Goal: Task Accomplishment & Management: Use online tool/utility

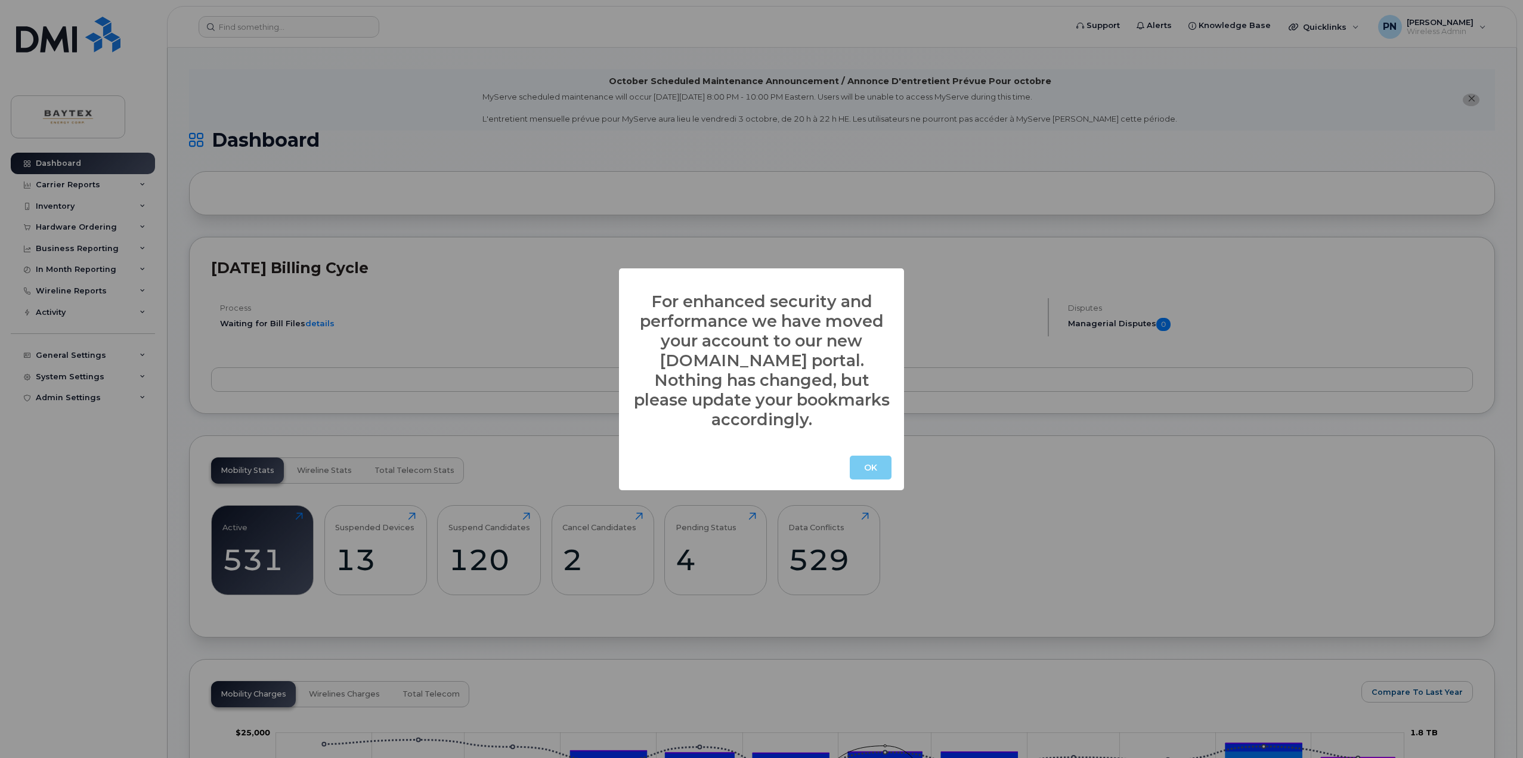
click at [865, 459] on button "OK" at bounding box center [871, 468] width 42 height 24
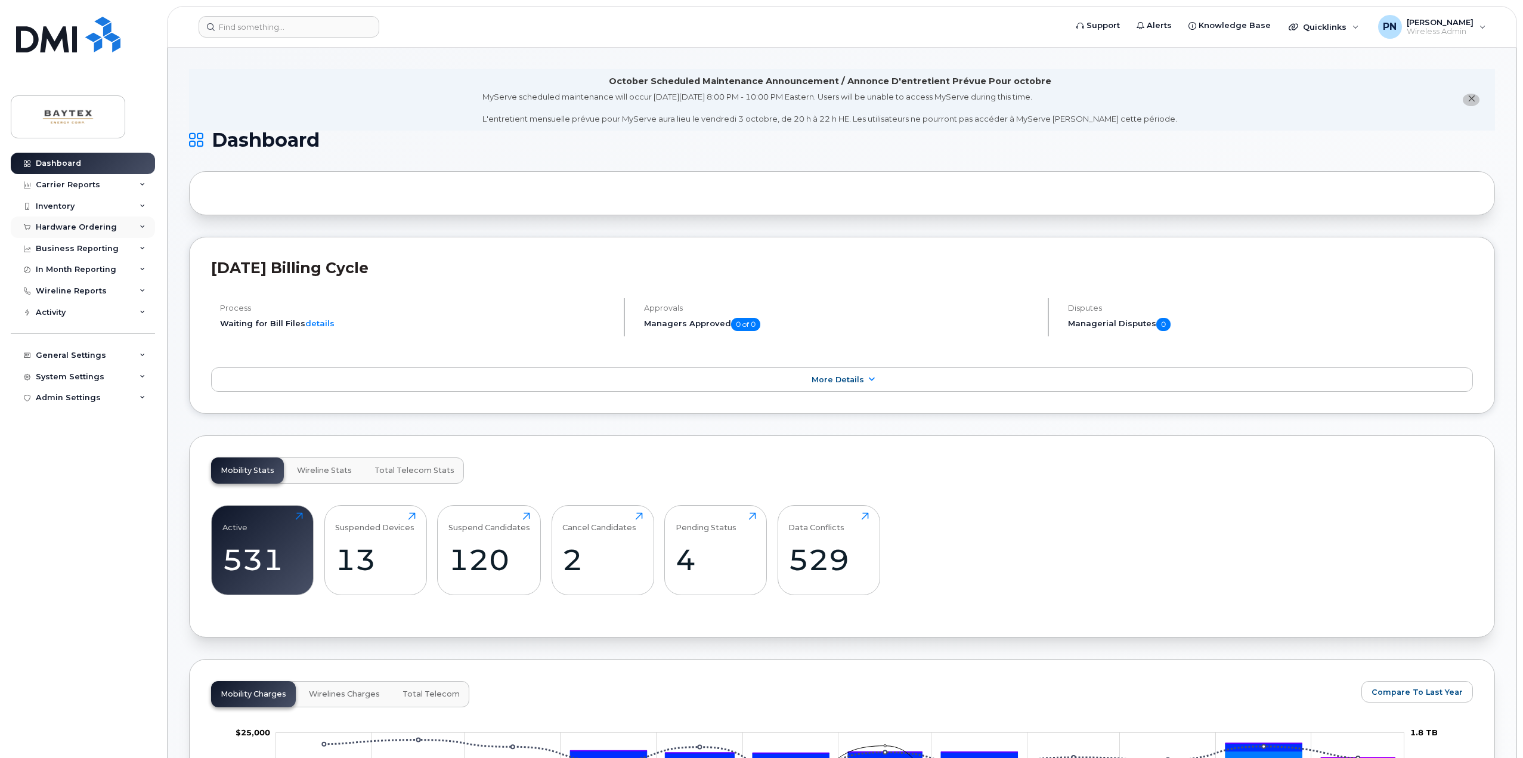
click at [78, 226] on div "Hardware Ordering" at bounding box center [76, 227] width 81 height 10
click at [77, 335] on div "Business Reporting" at bounding box center [77, 340] width 83 height 10
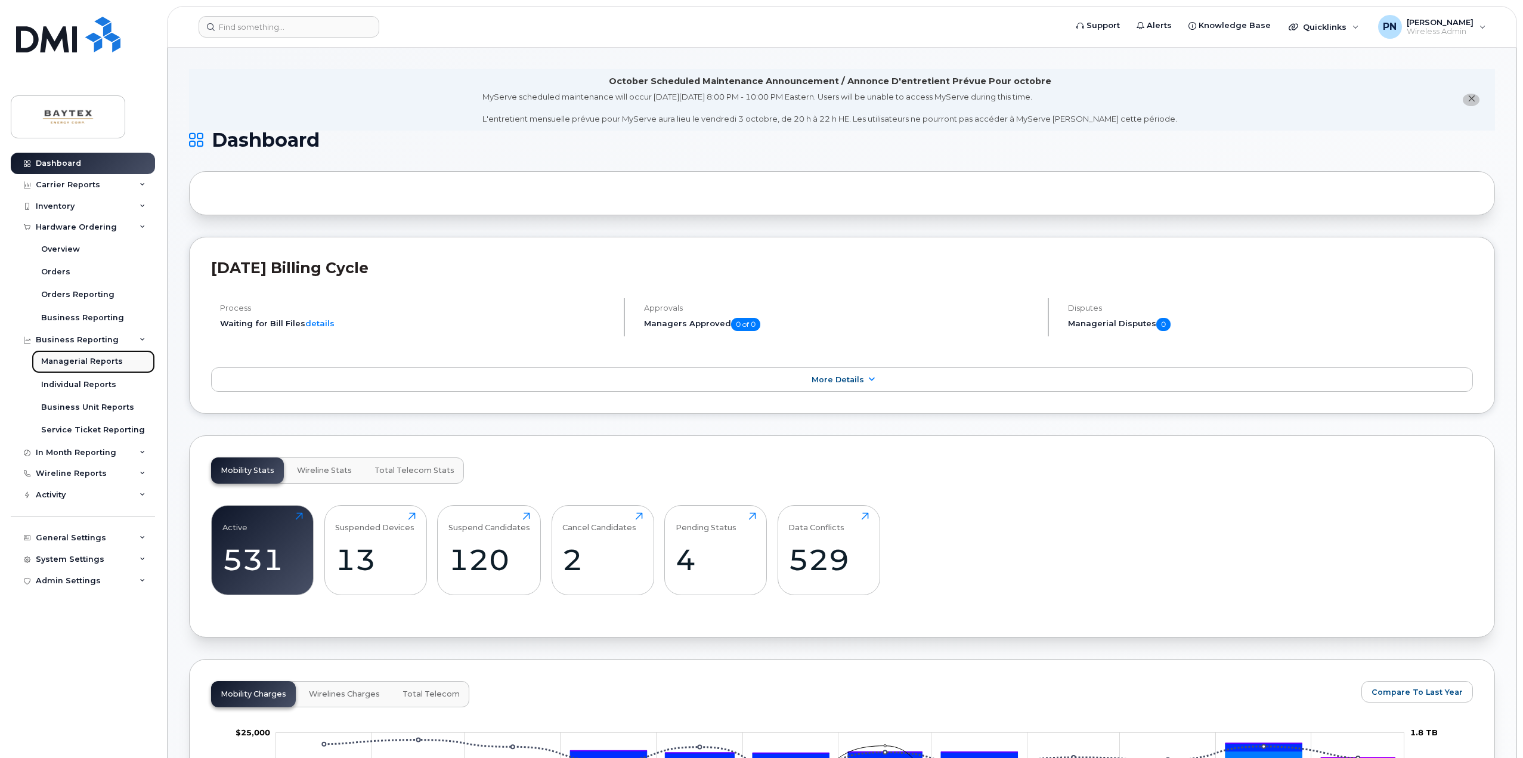
click at [90, 358] on div "Managerial Reports" at bounding box center [82, 361] width 82 height 11
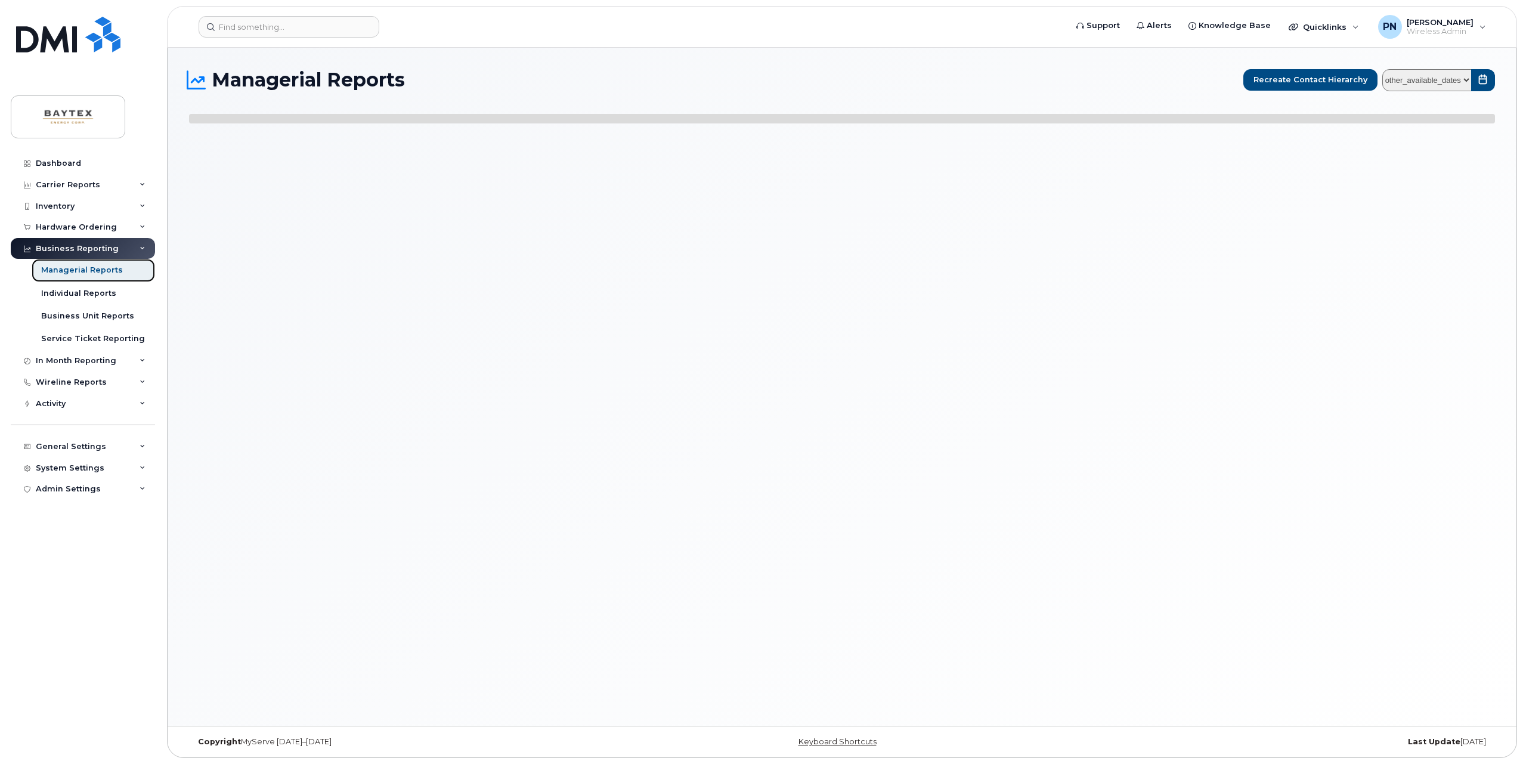
select select
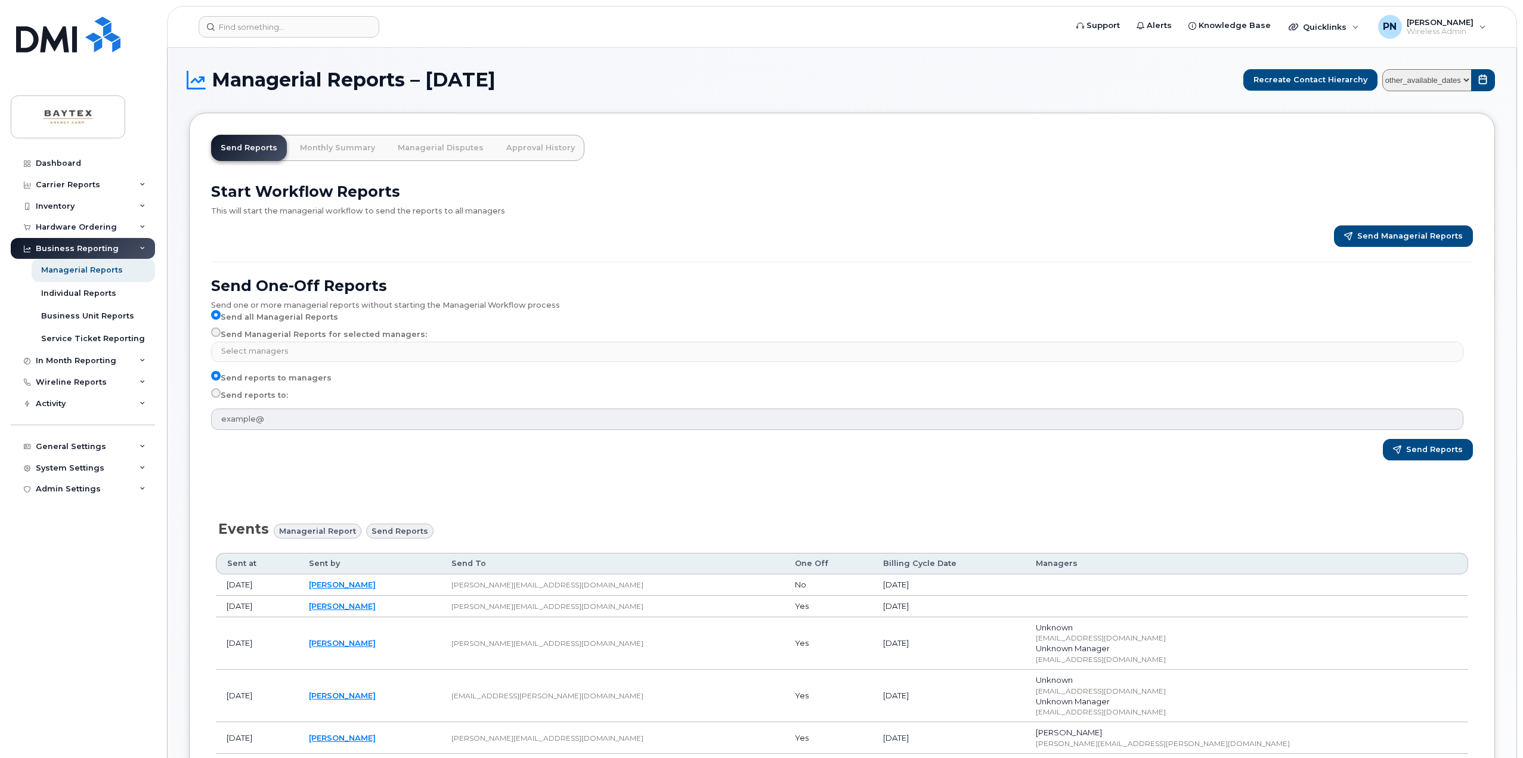
click at [219, 332] on input "Send Managerial Reports for selected managers:" at bounding box center [216, 332] width 10 height 10
radio input "true"
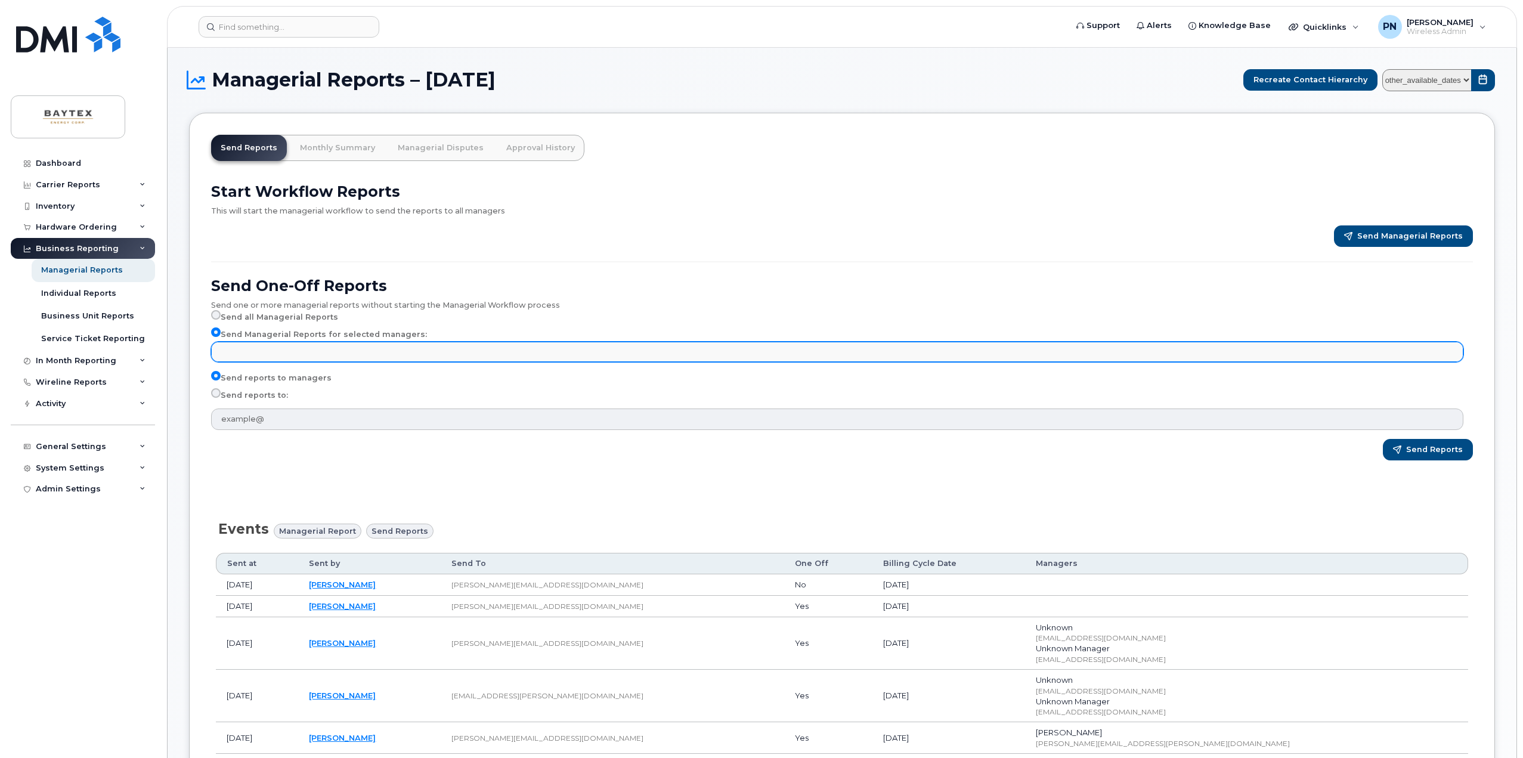
click at [312, 345] on input "text" at bounding box center [839, 351] width 1242 height 17
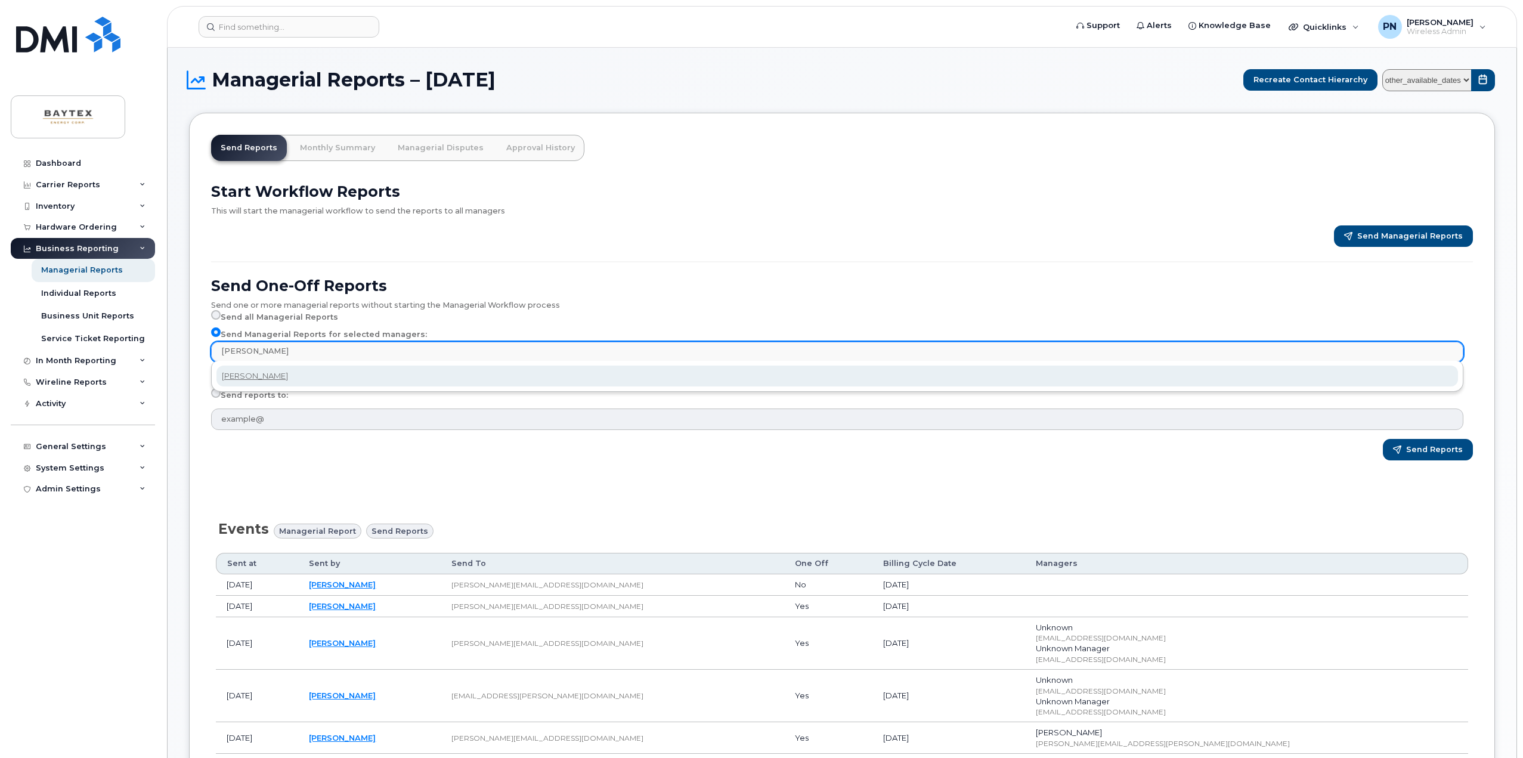
type input "[PERSON_NAME]"
select select "f339cc7c-cd65-4029-b752-3016e4cd32ea"
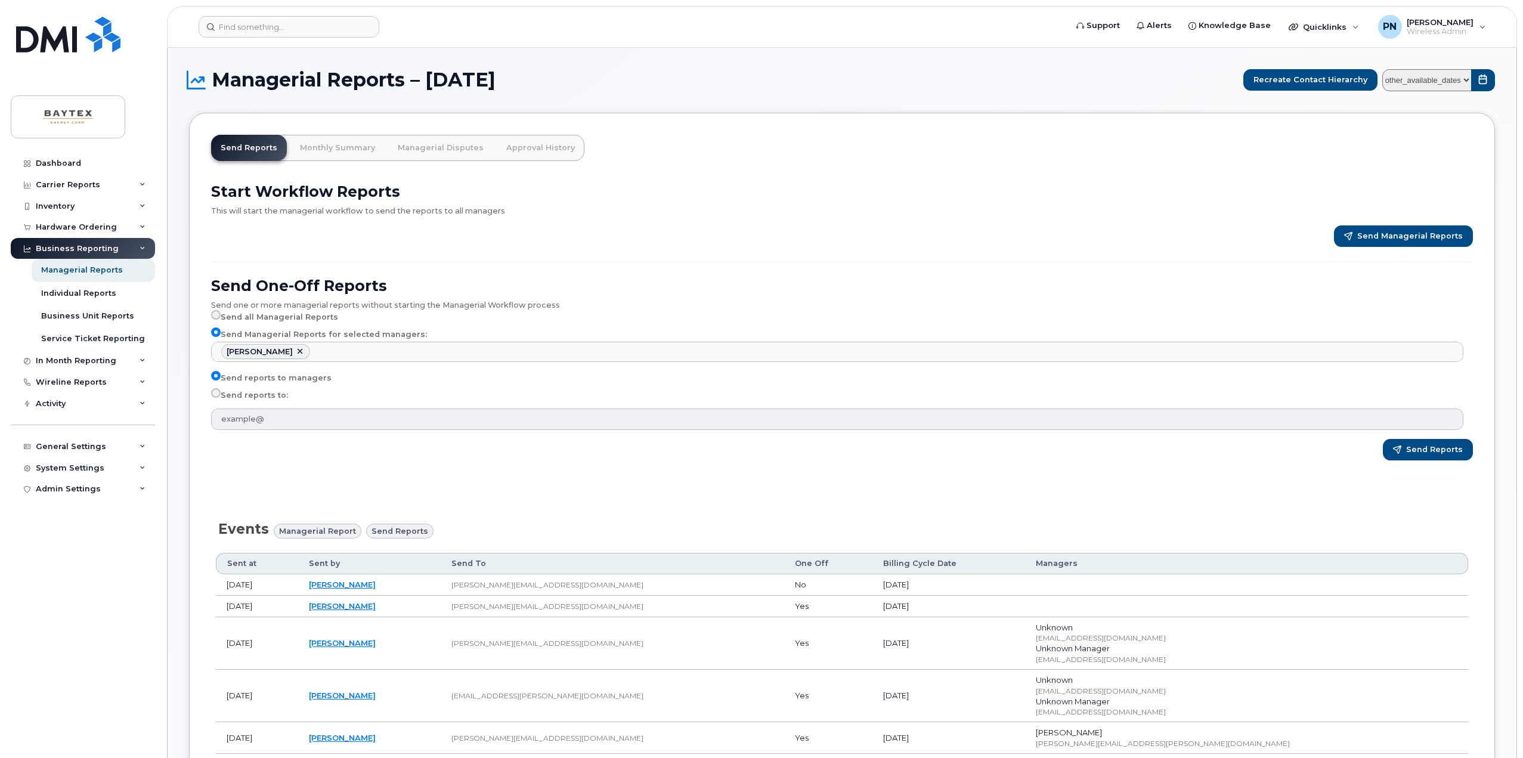
scroll to position [322, 0]
click at [220, 396] on label "Send reports to:" at bounding box center [249, 395] width 77 height 14
click at [220, 396] on input "Send reports to:" at bounding box center [216, 393] width 10 height 10
radio input "true"
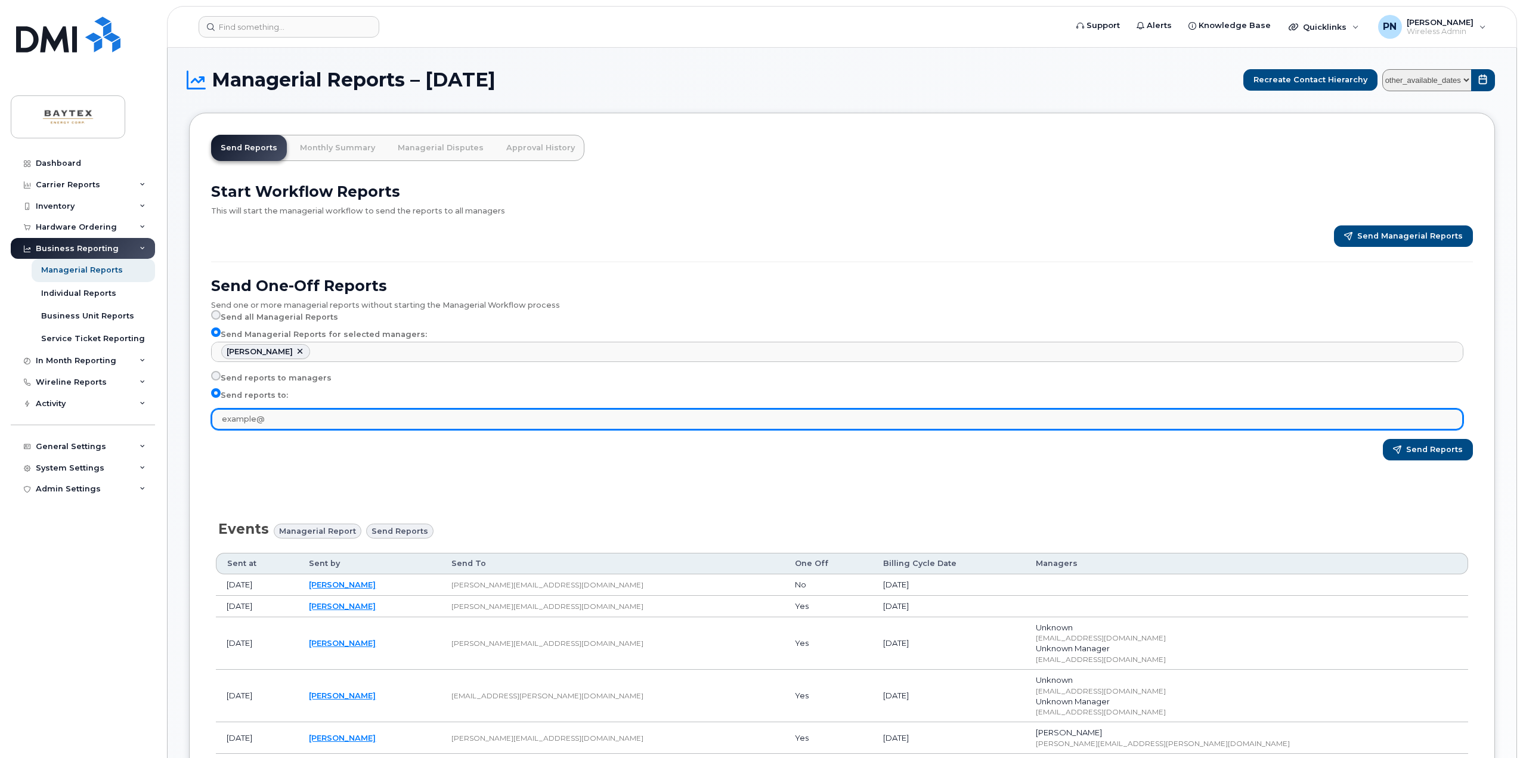
click at [246, 414] on input "text" at bounding box center [837, 419] width 1252 height 21
type input "[PERSON_NAME][EMAIL_ADDRESS][DOMAIN_NAME]"
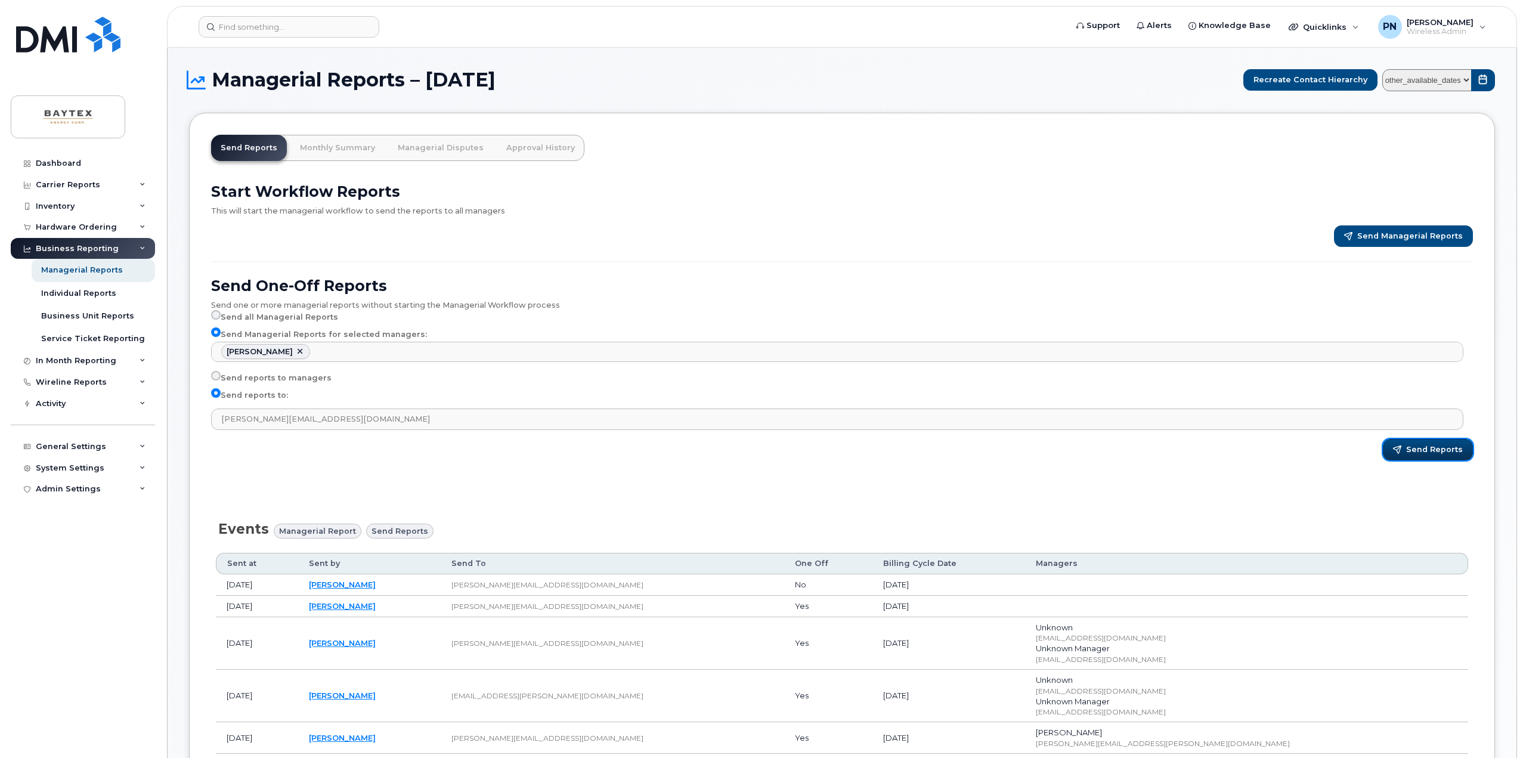
click at [1413, 444] on span "Send Reports" at bounding box center [1434, 449] width 57 height 11
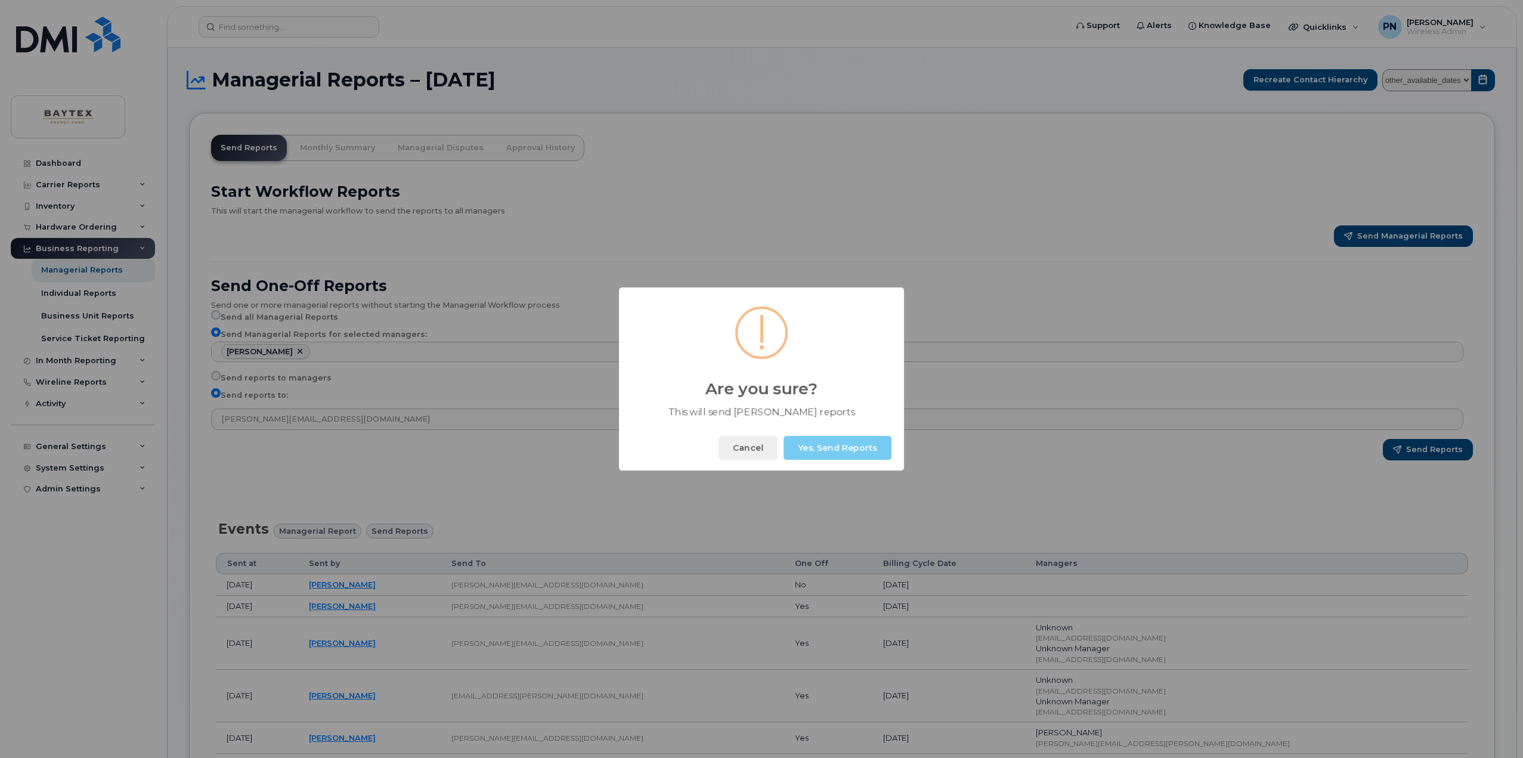
click at [829, 446] on button "Yes, Send Reports" at bounding box center [838, 448] width 108 height 24
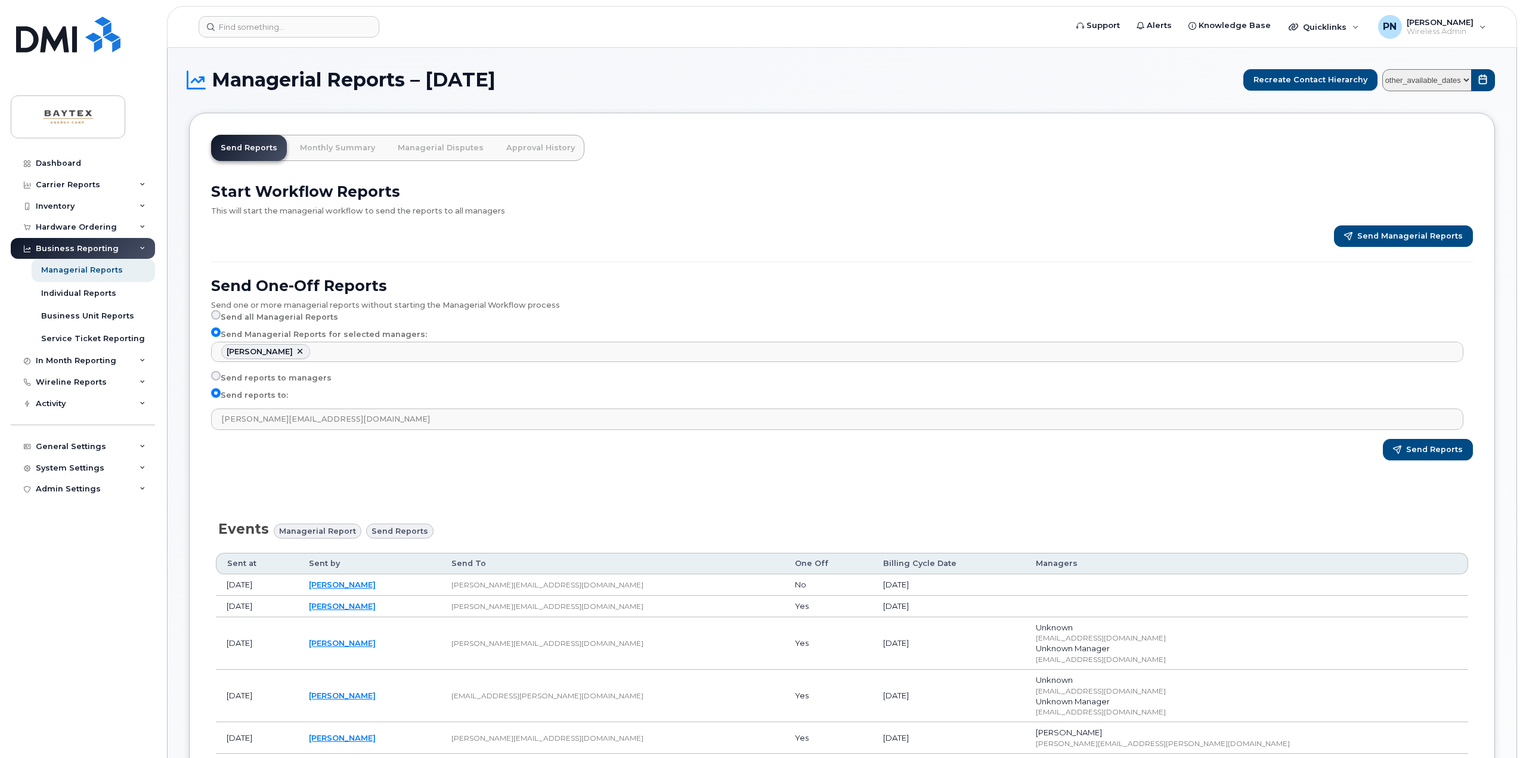
click at [277, 352] on div "Are you sure? This will send [PERSON_NAME] reports Cancel Yes, Send Reports" at bounding box center [761, 379] width 1523 height 758
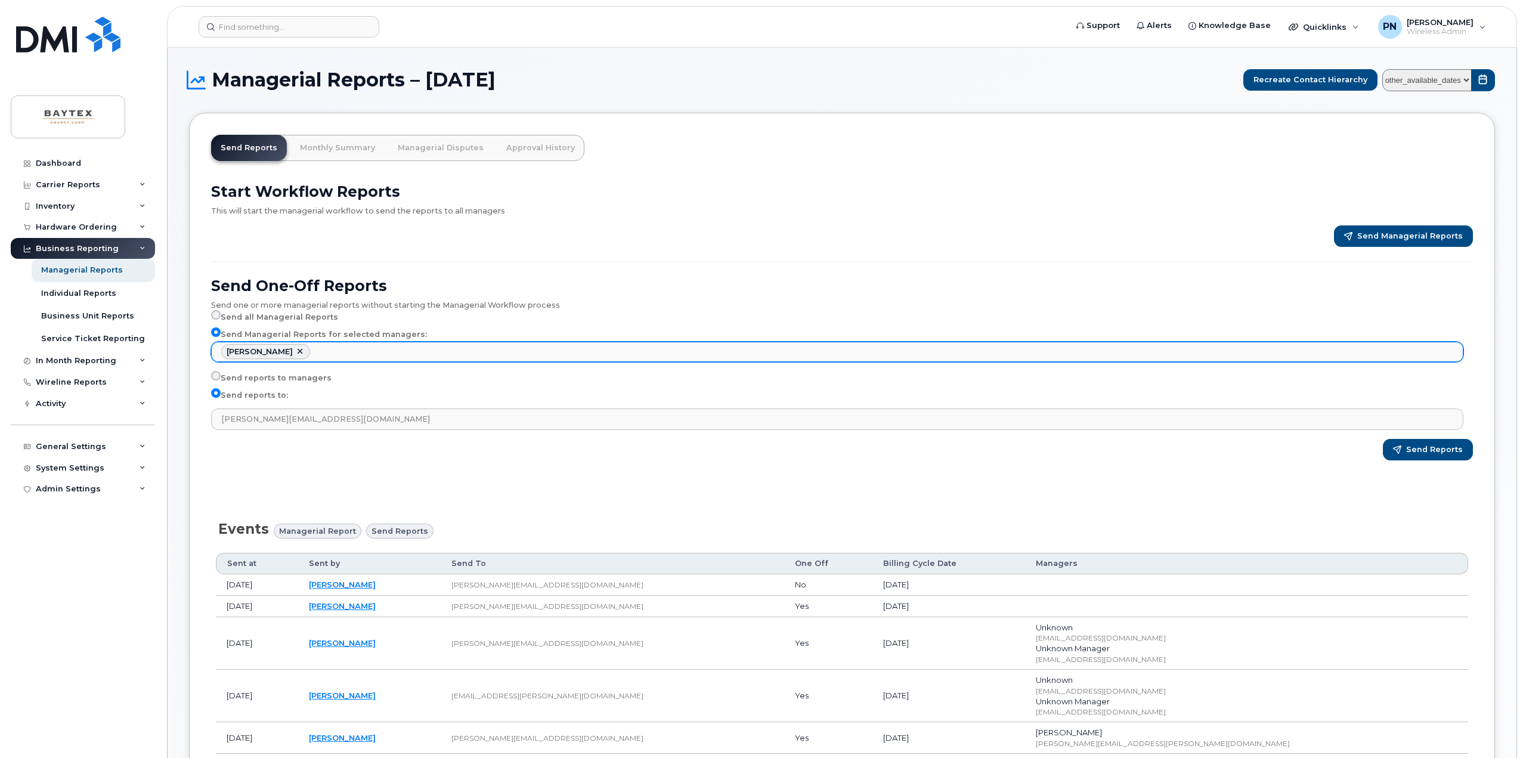
click at [295, 347] on link at bounding box center [300, 352] width 10 height 10
select select
type input "Select managers"
click at [633, 266] on div "Send One-Off Reports Send one or more managerial reports without starting the M…" at bounding box center [842, 360] width 1262 height 199
click at [216, 312] on input "Send all Managerial Reports" at bounding box center [216, 315] width 10 height 10
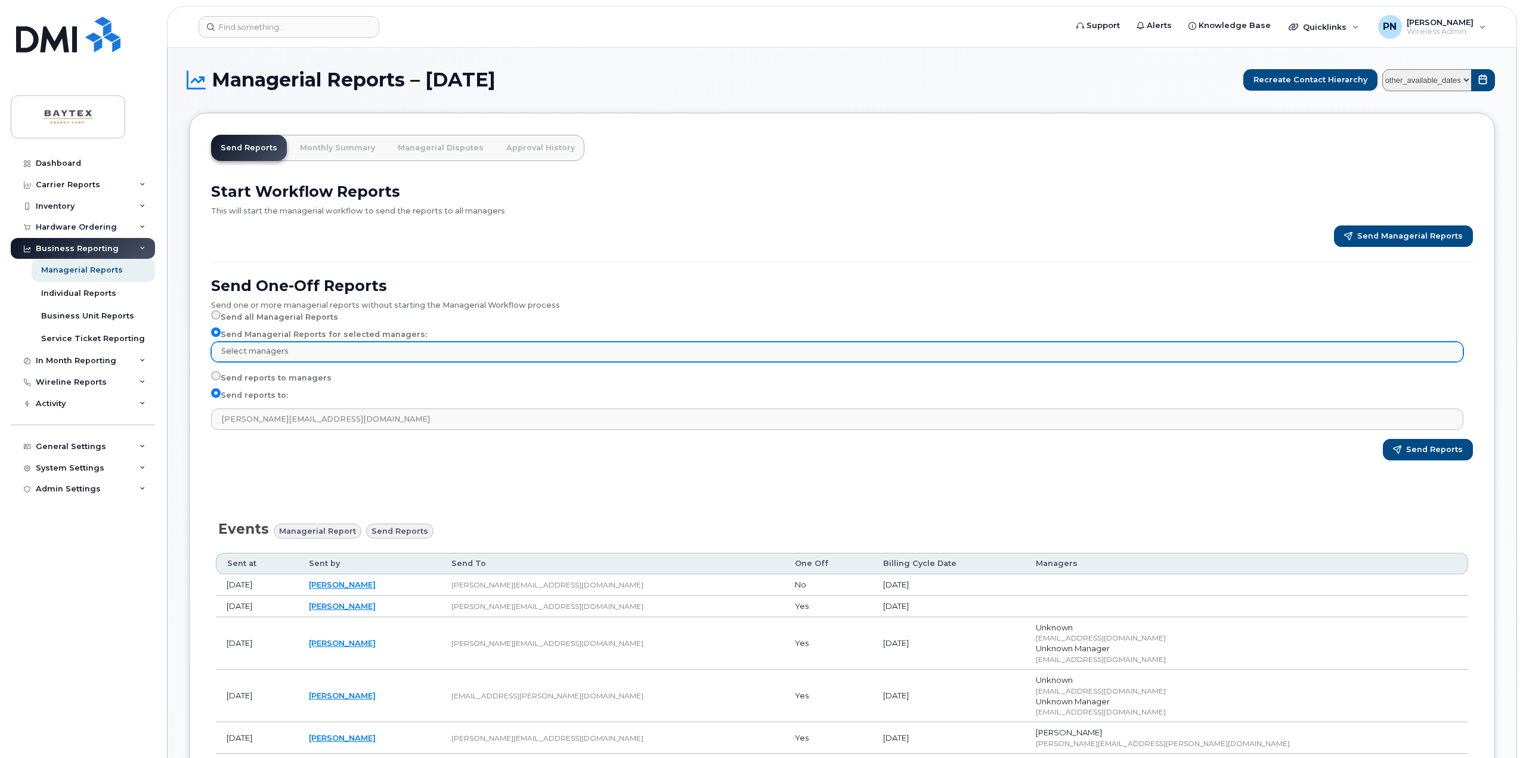
radio input "true"
select select
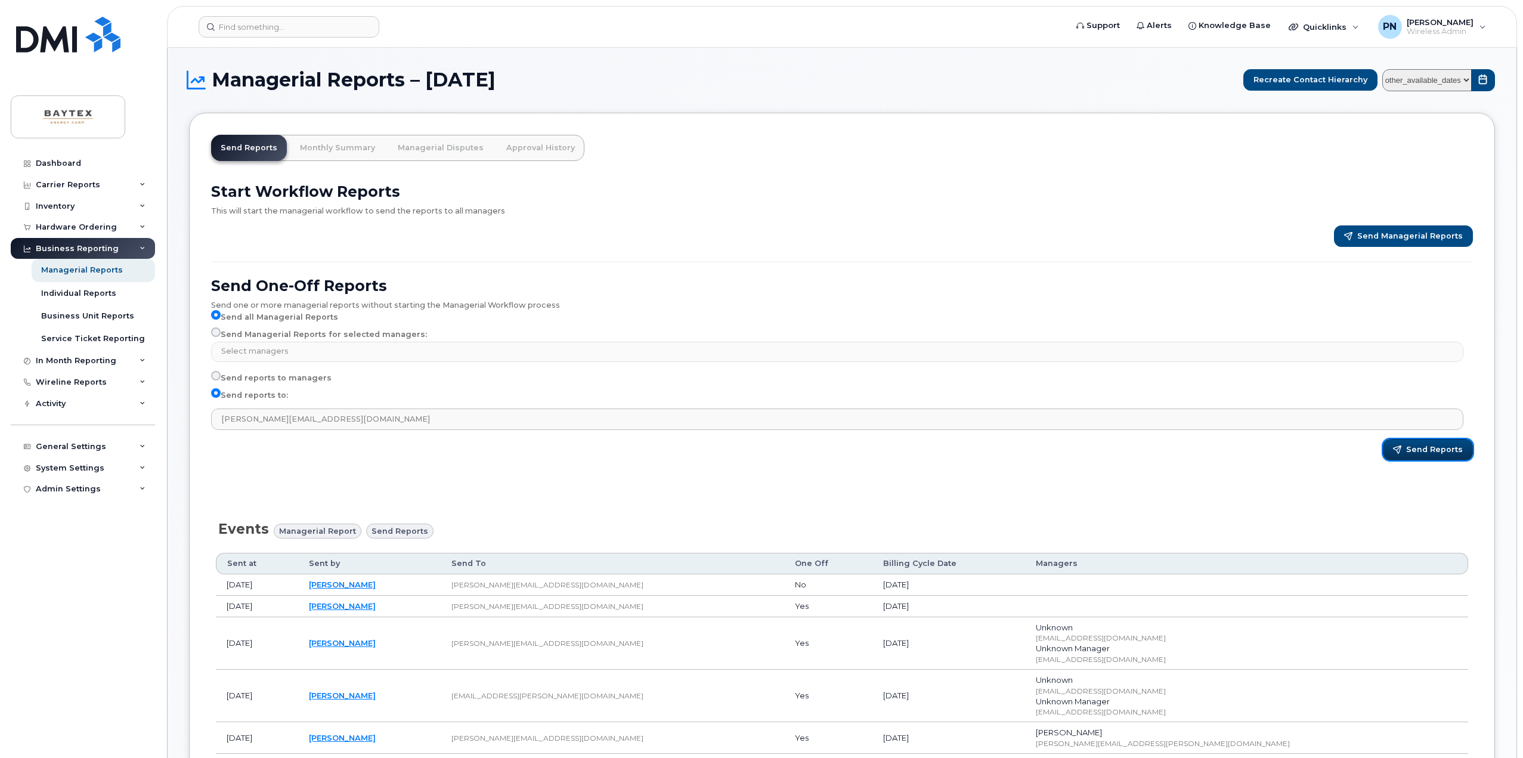
click at [1433, 448] on span "Send Reports" at bounding box center [1434, 449] width 57 height 11
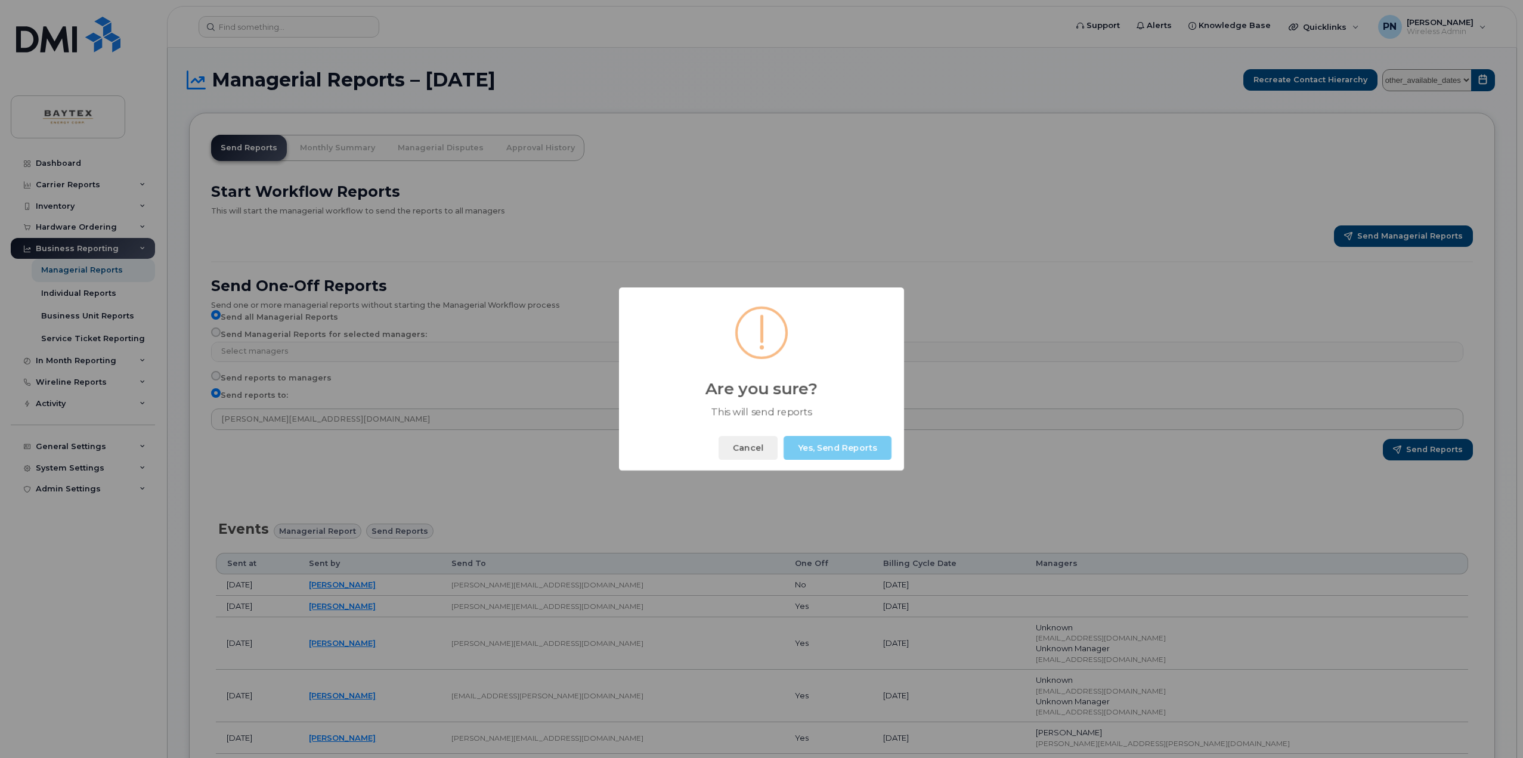
click at [814, 442] on button "Yes, Send Reports" at bounding box center [838, 448] width 108 height 24
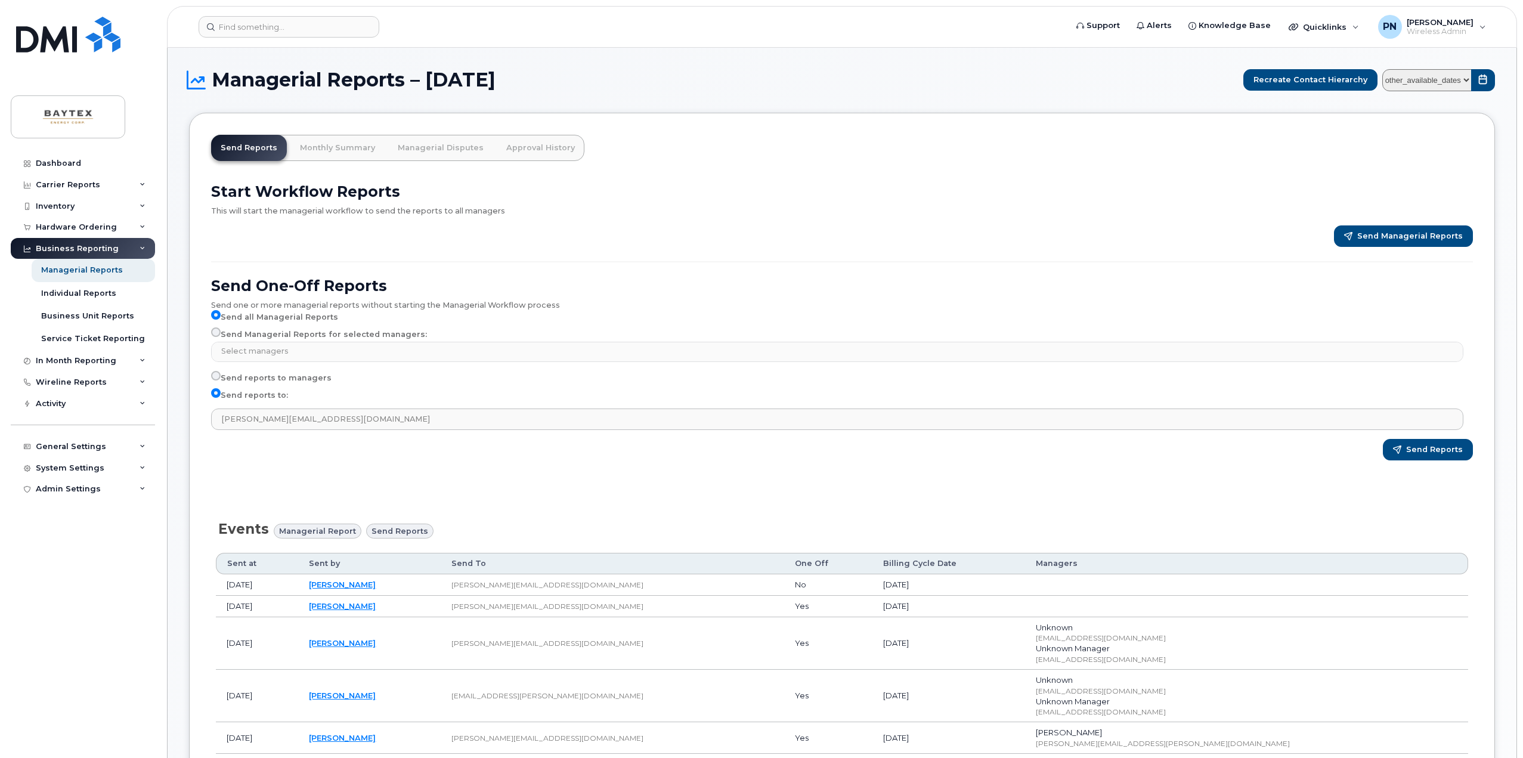
click at [815, 208] on div "This will start the managerial workflow to send the reports to all managers" at bounding box center [842, 208] width 1262 height 16
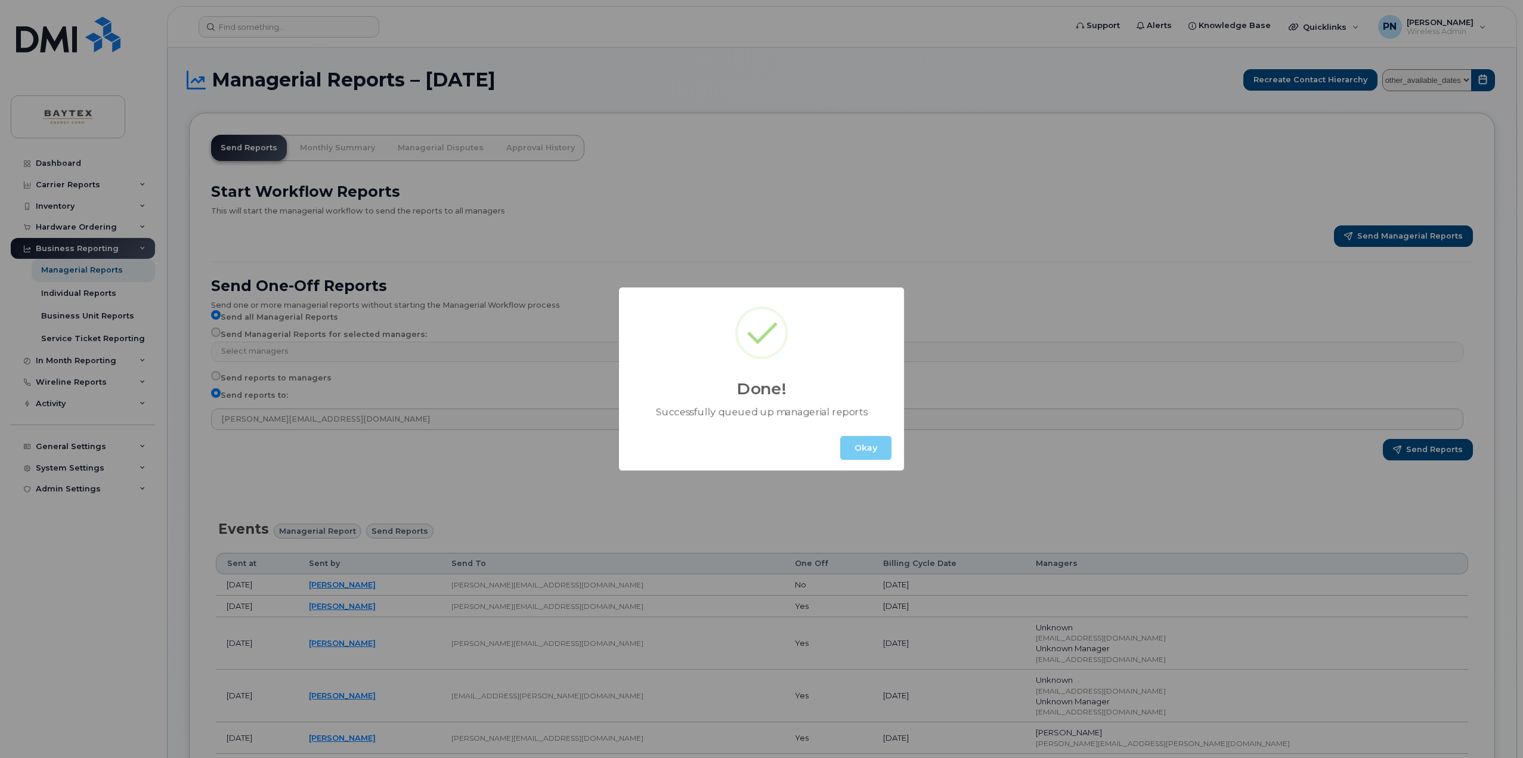
click at [864, 453] on button "Okay" at bounding box center [865, 448] width 51 height 24
